Goal: Information Seeking & Learning: Learn about a topic

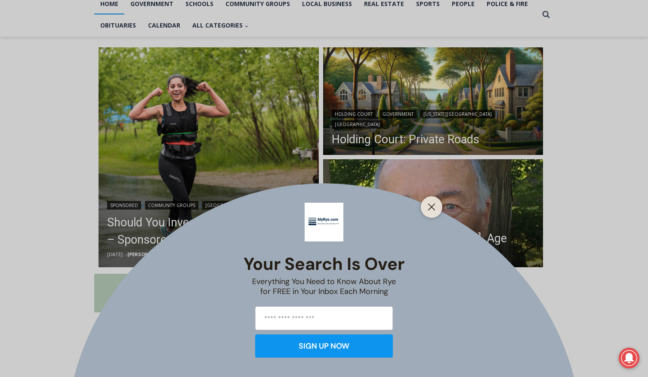
scroll to position [224, 0]
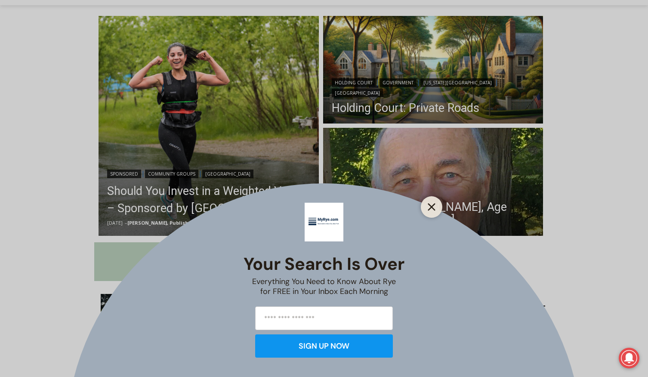
click at [433, 209] on line "Close" at bounding box center [431, 207] width 6 height 6
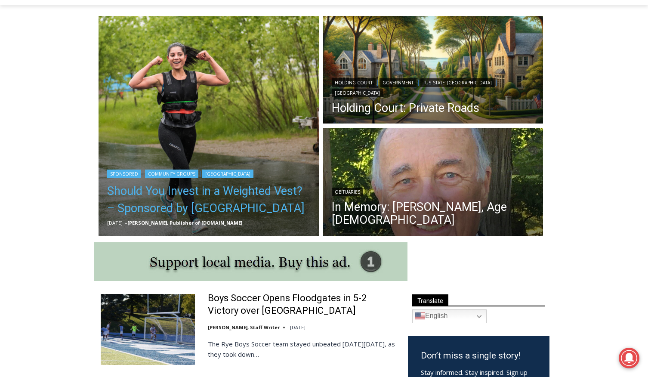
click at [188, 193] on link "Should You Invest in a Weighted Vest? – Sponsored by White Plains Hospital" at bounding box center [208, 199] width 203 height 34
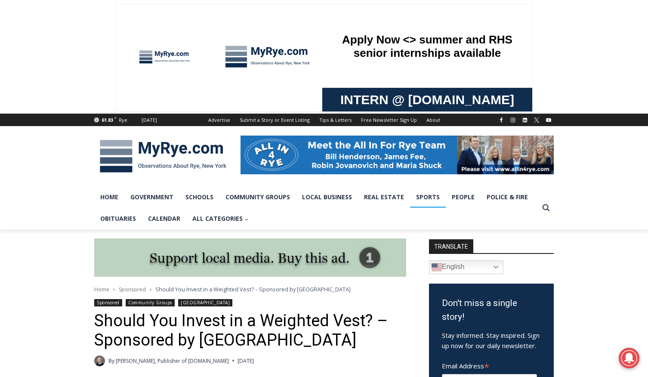
click at [430, 198] on link "Sports" at bounding box center [428, 197] width 36 height 22
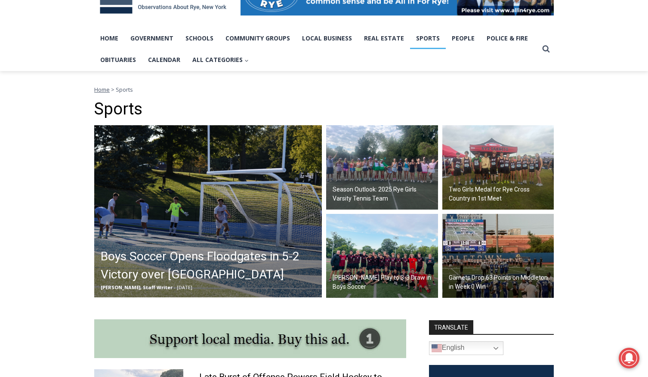
scroll to position [163, 0]
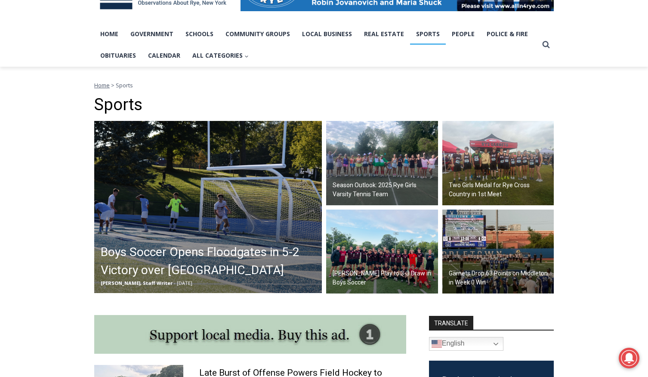
click at [181, 251] on h2 "Boys Soccer Opens Floodgates in 5-2 Victory over [GEOGRAPHIC_DATA]" at bounding box center [210, 261] width 219 height 36
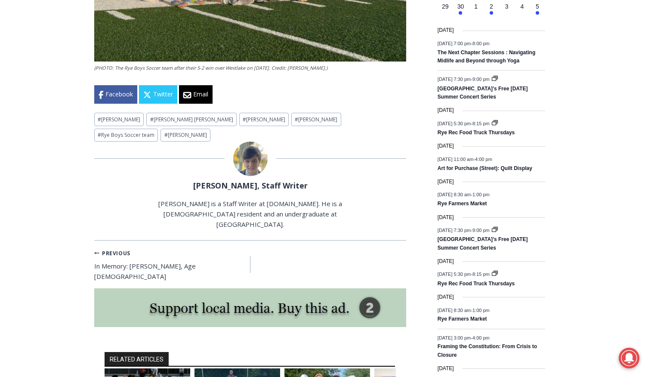
scroll to position [1086, 0]
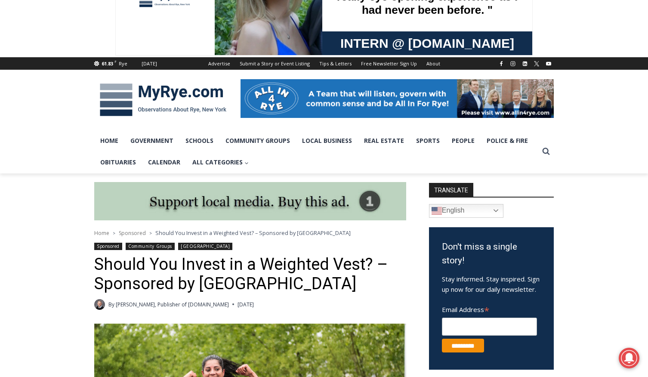
scroll to position [48, 0]
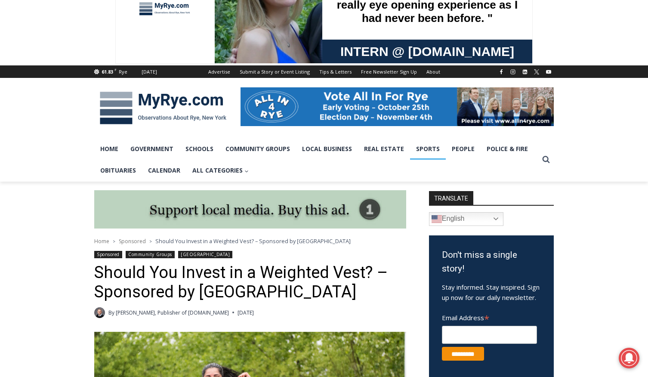
click at [431, 151] on link "Sports" at bounding box center [428, 149] width 36 height 22
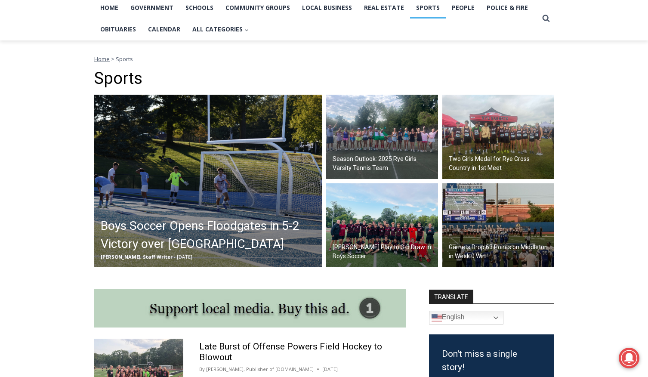
scroll to position [191, 0]
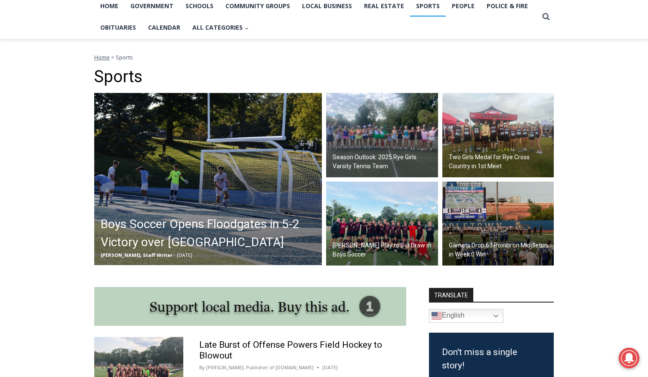
click at [363, 156] on h2 "Season Outlook: 2025 Rye Girls Varsity Tennis Team" at bounding box center [383, 162] width 103 height 18
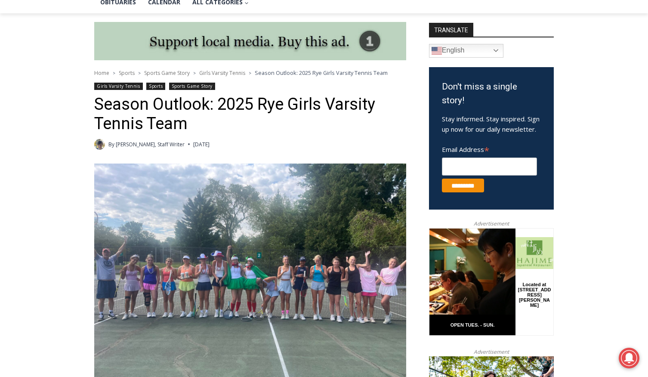
scroll to position [186, 0]
